Goal: Transaction & Acquisition: Purchase product/service

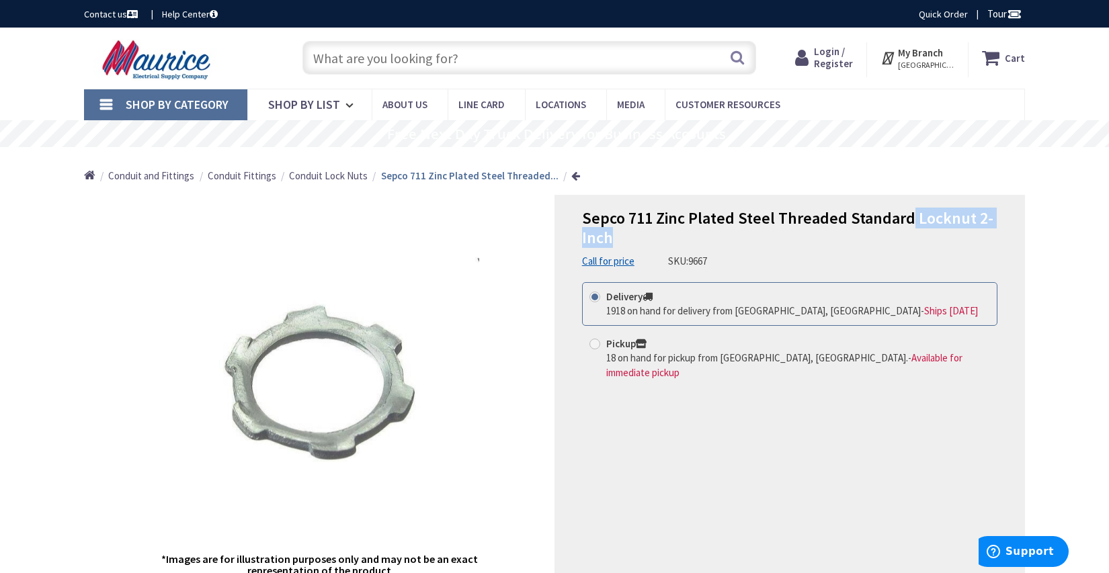
drag, startPoint x: 908, startPoint y: 216, endPoint x: 975, endPoint y: 235, distance: 70.0
click at [975, 235] on h1 "Sepco 711 Zinc Plated Steel Threaded Standard Locknut 2-Inch" at bounding box center [789, 228] width 415 height 39
copy span "Locknut 2-Inch"
